Goal: Book appointment/travel/reservation

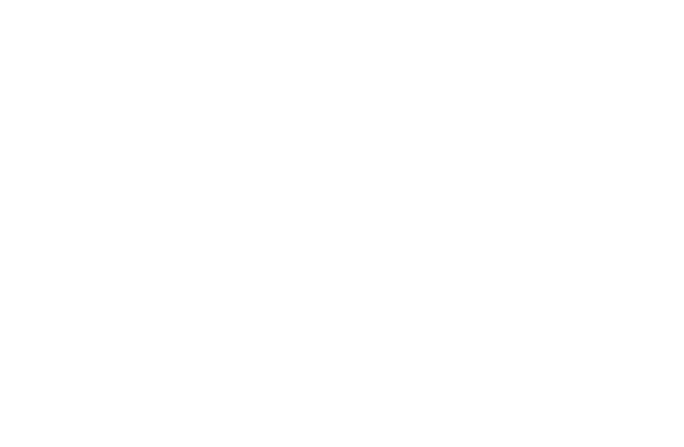
click at [118, 273] on link "Familienhotel finden" at bounding box center [85, 284] width 116 height 27
click at [120, 271] on icon at bounding box center [118, 273] width 5 height 5
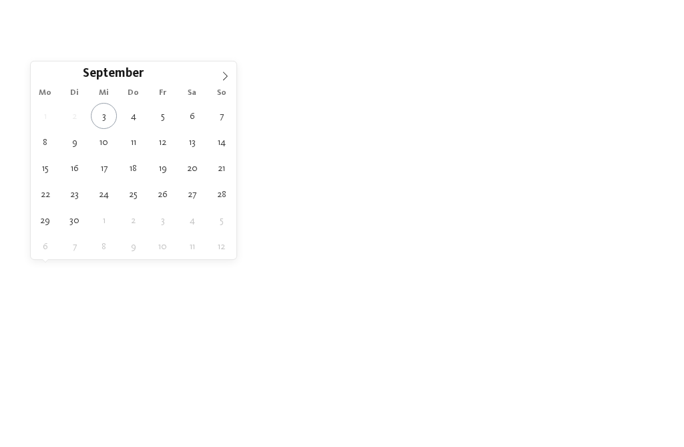
click at [222, 73] on icon at bounding box center [224, 75] width 9 height 9
click at [216, 77] on span at bounding box center [225, 72] width 23 height 23
click at [221, 74] on icon at bounding box center [224, 75] width 9 height 9
click at [216, 73] on span at bounding box center [225, 72] width 23 height 23
type input "****"
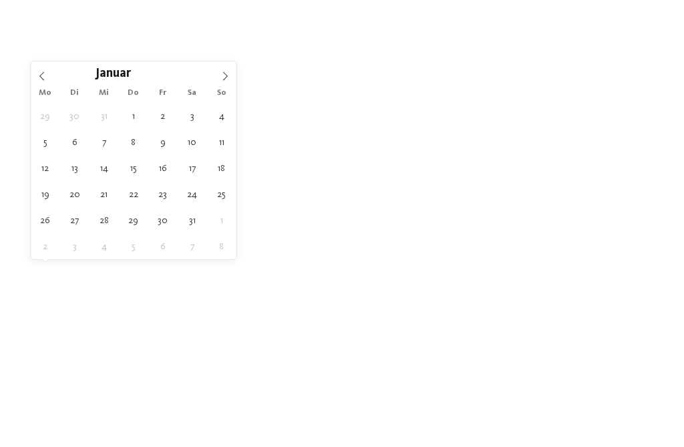
click at [216, 73] on span at bounding box center [225, 72] width 23 height 23
click at [216, 74] on span at bounding box center [225, 72] width 23 height 23
click at [218, 73] on span at bounding box center [225, 72] width 23 height 23
click at [216, 75] on span at bounding box center [225, 72] width 23 height 23
click at [220, 75] on icon at bounding box center [224, 75] width 9 height 9
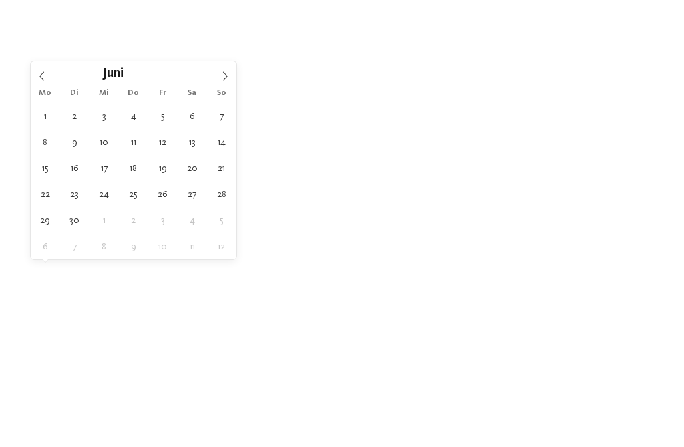
click at [222, 68] on span at bounding box center [225, 72] width 23 height 23
click at [218, 76] on span at bounding box center [225, 72] width 23 height 23
type div "15.08.2026"
type input "****"
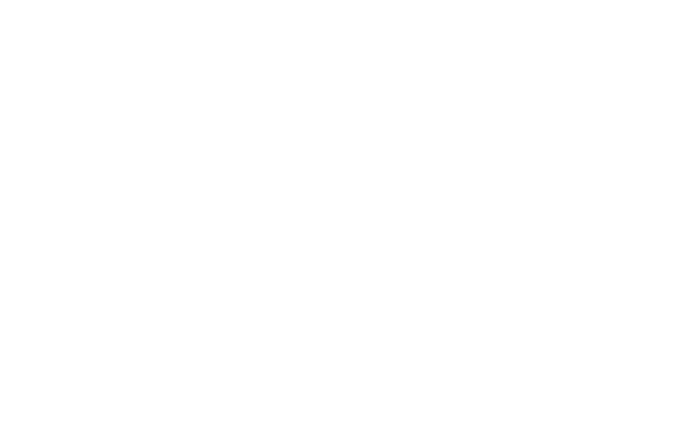
click at [102, 277] on span "15.08.2026" at bounding box center [78, 273] width 63 height 9
click at [192, 275] on span "15.08.2026" at bounding box center [179, 273] width 63 height 9
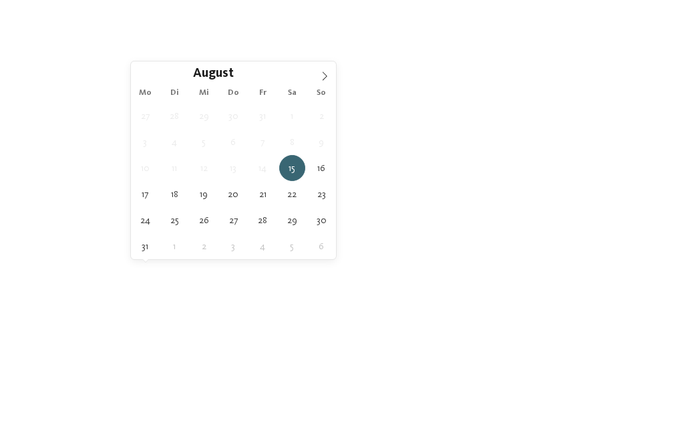
type div "29.08.2026"
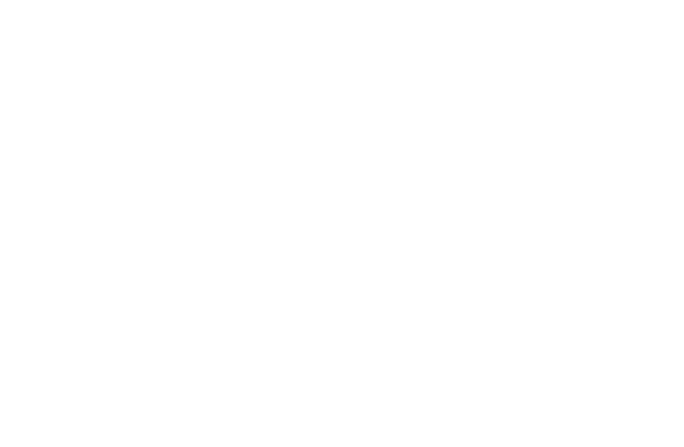
click at [621, 282] on div "filtern" at bounding box center [606, 272] width 96 height 23
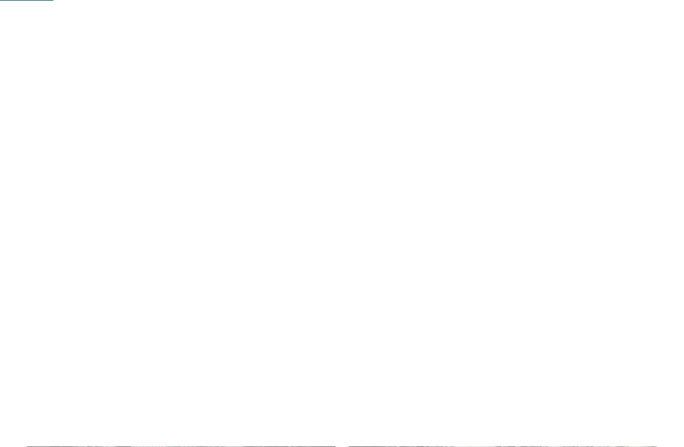
scroll to position [96, 0]
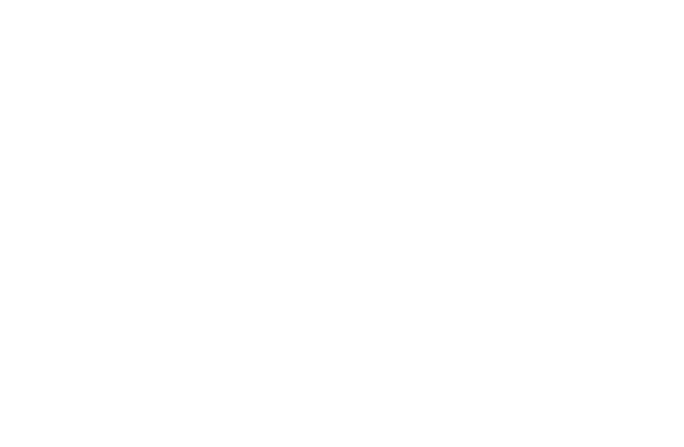
click at [518, 175] on icon at bounding box center [517, 177] width 5 height 5
click at [420, 130] on div at bounding box center [421, 131] width 13 height 13
click at [367, 359] on span "übernehmen" at bounding box center [342, 363] width 57 height 9
